Goal: Task Accomplishment & Management: Use online tool/utility

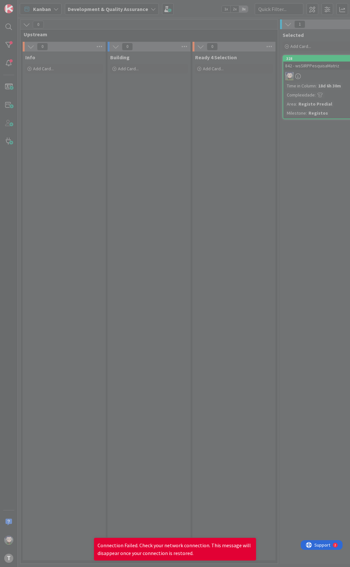
scroll to position [0, 227]
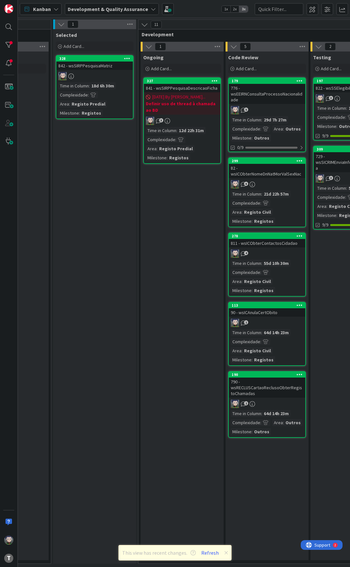
click at [129, 259] on div "Selected Add Card... 328 842 - wsSIRPPesquisaMatriz Time in [GEOGRAPHIC_DATA] :…" at bounding box center [94, 296] width 83 height 534
click at [197, 104] on b "Definir uso de thread à chamada ao BD" at bounding box center [182, 106] width 73 height 13
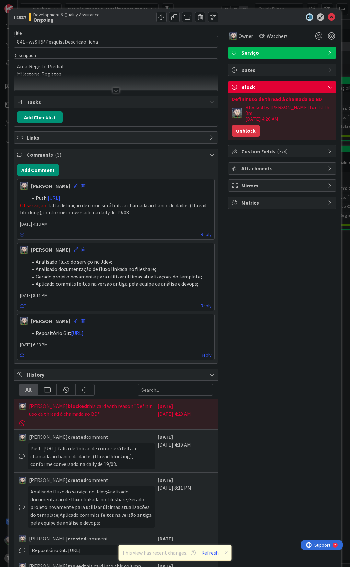
click at [241, 126] on button "Unblock" at bounding box center [245, 131] width 28 height 12
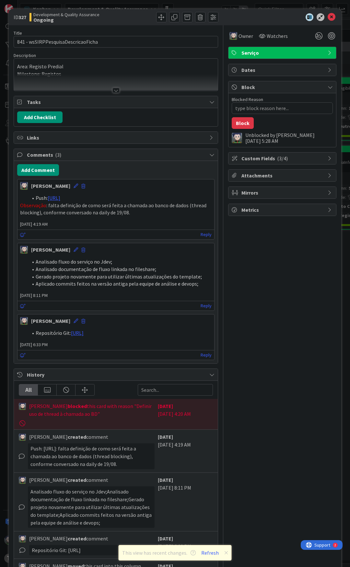
click at [262, 298] on div "Owner Watchers Serviço Dates Block Blocked Reason 0 / 256 Block Unblocked by [P…" at bounding box center [282, 314] width 108 height 578
click at [328, 18] on icon at bounding box center [331, 17] width 8 height 8
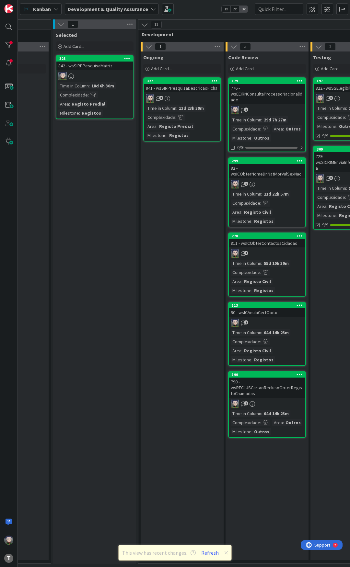
click at [141, 216] on div "Ongoing Add Card... 327 841 - wsSIRPPesquisaDescricaoFicha 3 Time in Column : 1…" at bounding box center [181, 305] width 83 height 509
click at [188, 8] on div "Kanban Development & Quality Assurance 1x 2x 3x" at bounding box center [184, 9] width 332 height 18
click at [188, 7] on div "Kanban Development & Quality Assurance 1x 2x 3x" at bounding box center [184, 9] width 332 height 18
click at [190, 7] on div "Kanban Development & Quality Assurance 1x 2x 3x" at bounding box center [184, 9] width 332 height 18
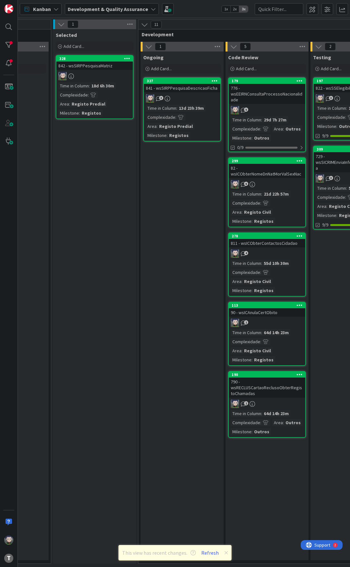
click at [187, 87] on div "841 - wsSIRPPesquisaDescricaoFicha" at bounding box center [182, 88] width 76 height 8
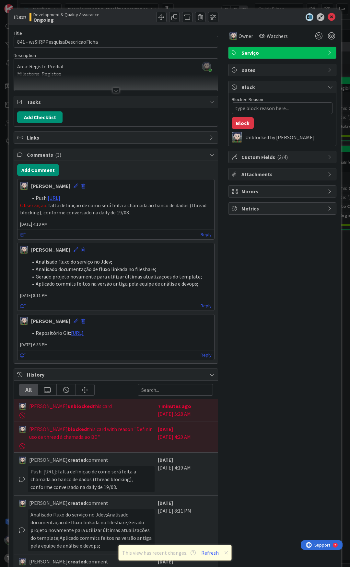
click at [246, 278] on div "Owner Watchers Serviço Dates Block Blocked Reason 0 / 256 Block Unblocked by [P…" at bounding box center [282, 310] width 108 height 571
drag, startPoint x: 238, startPoint y: 274, endPoint x: 237, endPoint y: 277, distance: 3.9
click at [238, 273] on div "Owner Watchers Serviço Dates Block Blocked Reason 0 / 256 Block Unblocked by [P…" at bounding box center [282, 310] width 108 height 571
click at [242, 254] on div "Owner Watchers Serviço Dates Block Blocked Reason 0 / 256 Block Unblocked by [P…" at bounding box center [282, 310] width 108 height 571
click at [243, 248] on div "Owner Watchers Serviço Dates Block Blocked Reason 0 / 256 Block Unblocked by [P…" at bounding box center [282, 310] width 108 height 571
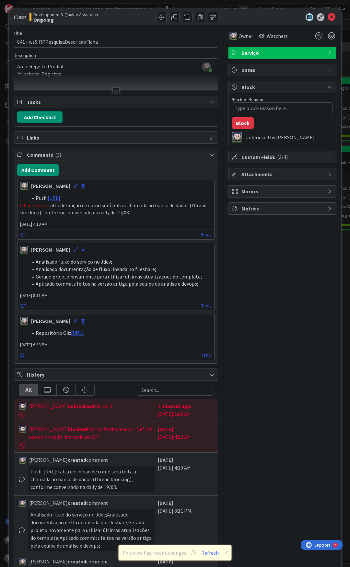
click at [244, 249] on div "Owner Watchers Serviço Dates Block Blocked Reason 0 / 256 Block Unblocked by [P…" at bounding box center [282, 310] width 108 height 571
click at [244, 246] on div "Owner Watchers Serviço Dates Block Blocked Reason 0 / 256 Block Unblocked by [P…" at bounding box center [282, 310] width 108 height 571
click at [244, 240] on div "Owner Watchers Serviço Dates Block Blocked Reason 0 / 256 Block Unblocked by [P…" at bounding box center [282, 310] width 108 height 571
click at [242, 247] on div "Owner Watchers Serviço Dates Block Blocked Reason 0 / 256 Block Unblocked by [P…" at bounding box center [282, 310] width 108 height 571
click at [242, 246] on div "Owner Watchers Serviço Dates Block Blocked Reason 0 / 256 Block Unblocked by [P…" at bounding box center [282, 310] width 108 height 571
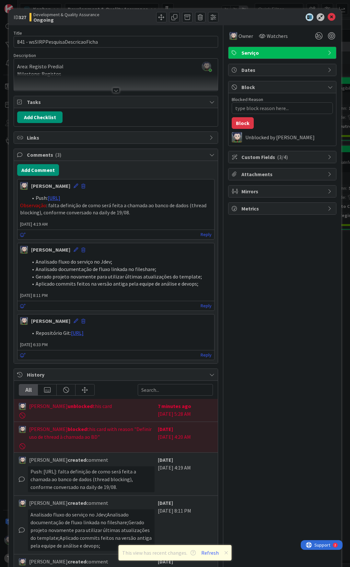
click at [242, 244] on div "Owner Watchers Serviço Dates Block Blocked Reason 0 / 256 Block Unblocked by [P…" at bounding box center [282, 310] width 108 height 571
click at [243, 241] on div "Owner Watchers Serviço Dates Block Blocked Reason 0 / 256 Block Unblocked by [P…" at bounding box center [282, 310] width 108 height 571
click at [327, 17] on icon at bounding box center [331, 17] width 8 height 8
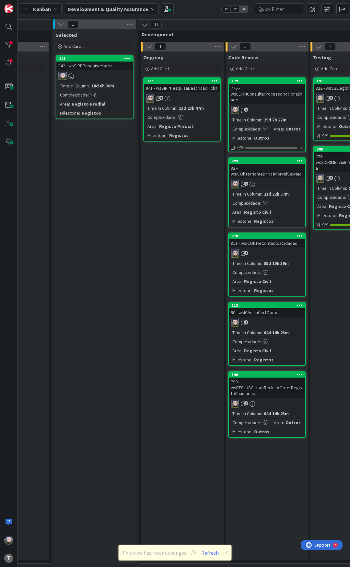
click at [192, 8] on div "Kanban Development & Quality Assurance 1x 2x 3x" at bounding box center [184, 9] width 332 height 18
click at [191, 8] on div "Kanban Development & Quality Assurance 1x 2x 3x" at bounding box center [184, 9] width 332 height 18
click at [186, 6] on div "Kanban Development & Quality Assurance 1x 2x 3x" at bounding box center [184, 9] width 332 height 18
click at [184, 9] on div "Kanban Development & Quality Assurance 1x 2x 3x" at bounding box center [184, 9] width 332 height 18
click at [192, 5] on div "Kanban Development & Quality Assurance 1x 2x 3x" at bounding box center [184, 9] width 332 height 18
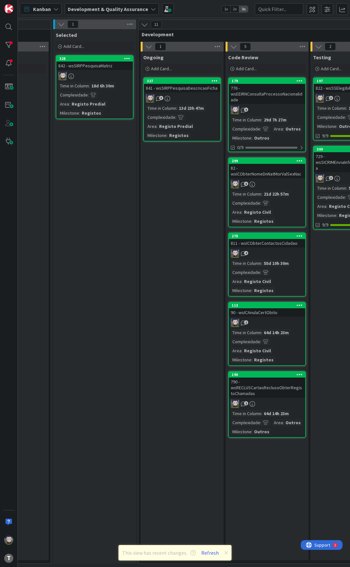
click at [88, 69] on div "842 - wsSIRPPesquisaMatriz" at bounding box center [94, 66] width 76 height 8
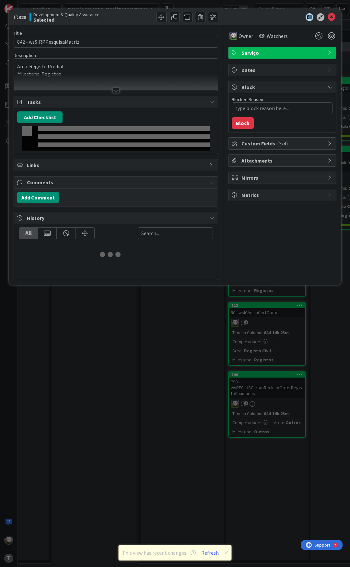
type textarea "x"
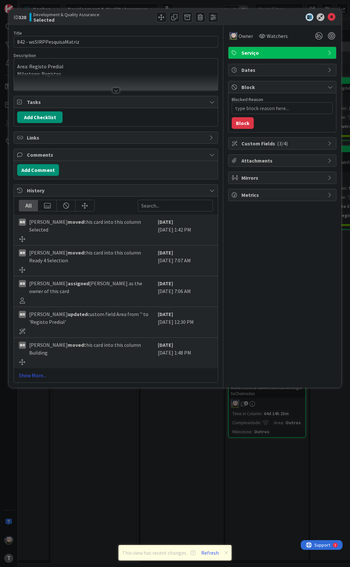
click at [272, 248] on div "Owner Watchers Serviço Dates Block Blocked Reason 0 / 256 Block Custom Fields (…" at bounding box center [282, 203] width 108 height 357
click at [334, 18] on icon at bounding box center [331, 17] width 8 height 8
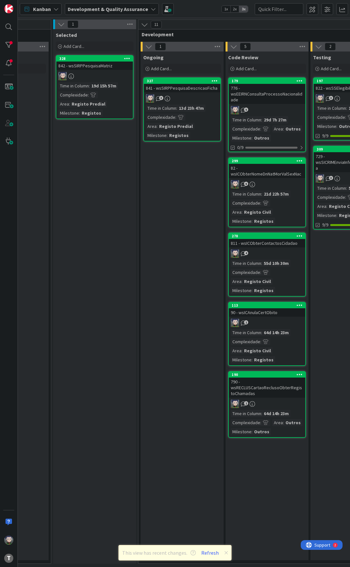
click at [191, 17] on div "Kanban Development & Quality Assurance 1x 2x 3x" at bounding box center [184, 9] width 332 height 18
click at [209, 9] on div "Kanban Development & Quality Assurance 1x 2x 3x" at bounding box center [184, 9] width 332 height 18
click at [191, 12] on div "Kanban Development & Quality Assurance 1x 2x 3x" at bounding box center [184, 9] width 332 height 18
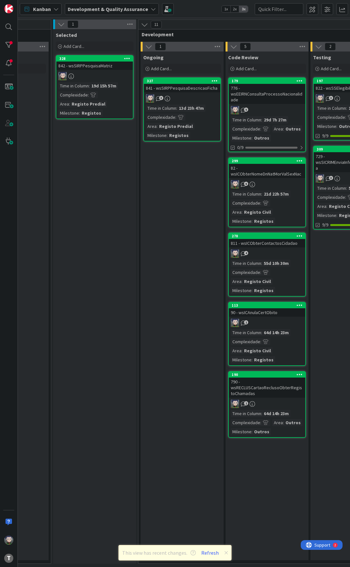
click at [196, 9] on div "Kanban Development & Quality Assurance 1x 2x 3x" at bounding box center [184, 9] width 332 height 18
